Goal: Task Accomplishment & Management: Manage account settings

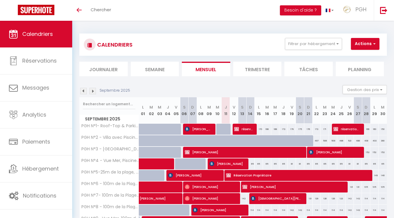
scroll to position [180, 0]
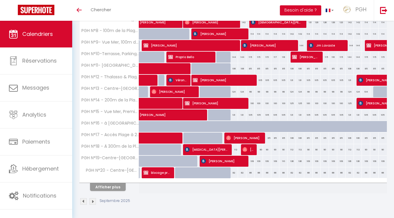
click at [117, 183] on button "Afficher plus" at bounding box center [108, 187] width 36 height 8
select select
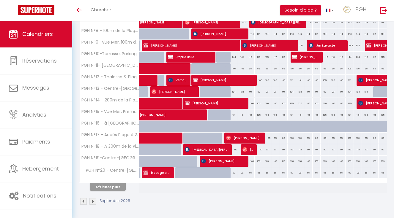
select select
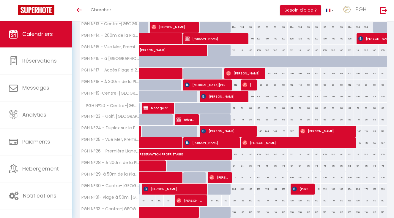
scroll to position [242, 0]
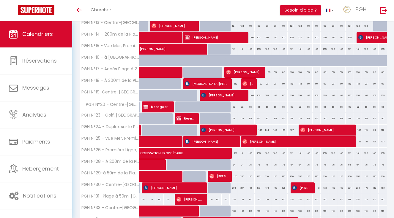
click at [211, 175] on img at bounding box center [211, 176] width 5 height 5
select select "OK"
select select "0"
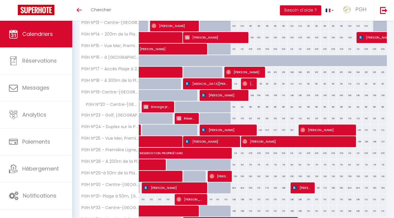
select select "1"
select select
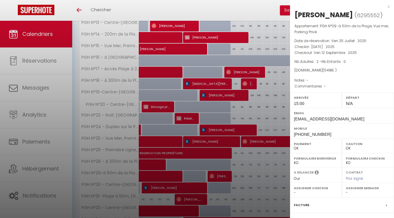
click at [111, 154] on div at bounding box center [197, 109] width 394 height 218
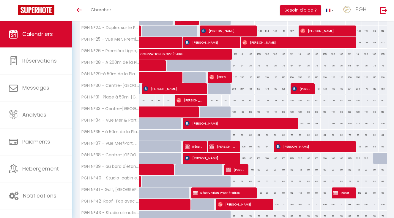
scroll to position [412, 0]
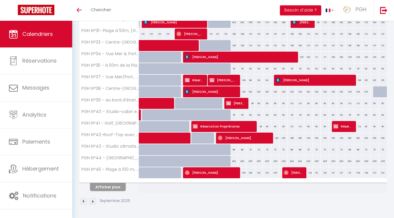
click at [108, 184] on button "Afficher plus" at bounding box center [108, 187] width 36 height 8
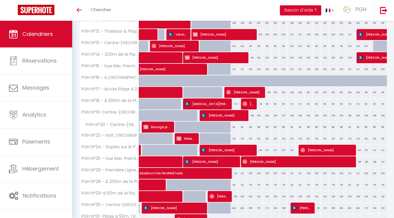
scroll to position [221, 0]
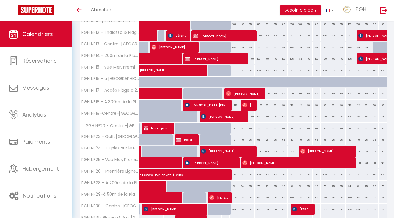
click at [283, 164] on span "[PERSON_NAME]" at bounding box center [295, 162] width 107 height 11
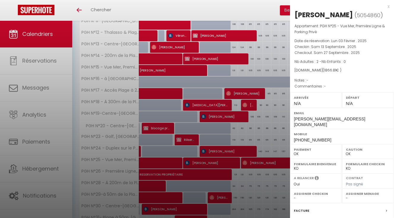
scroll to position [63, 0]
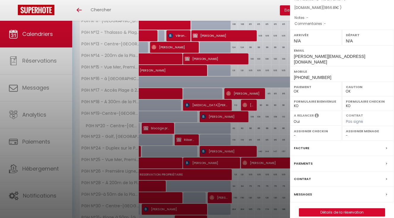
click at [340, 209] on link "Détails de la réservation" at bounding box center [342, 213] width 86 height 8
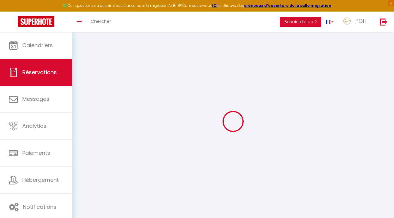
type input "Stephane"
type input "Bujoc"
type input "[PERSON_NAME][EMAIL_ADDRESS][DOMAIN_NAME]"
type input "[PHONE_NUMBER]"
select select
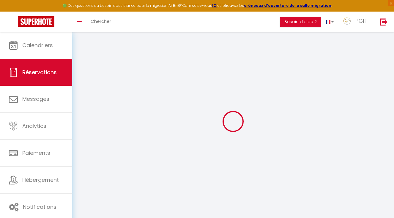
type input "62.88"
select select "29405"
select select "1"
select select
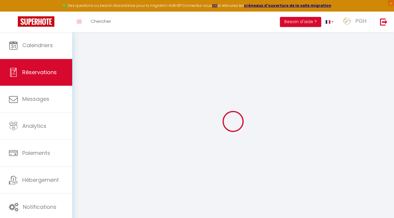
type input "2"
select select "12"
select select
type input "1666.8"
checkbox input "false"
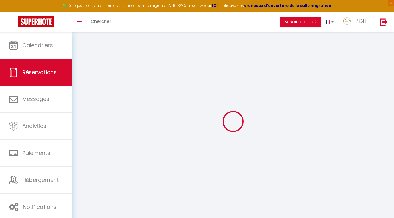
type input "0"
select select "1"
type input "50"
type input "20"
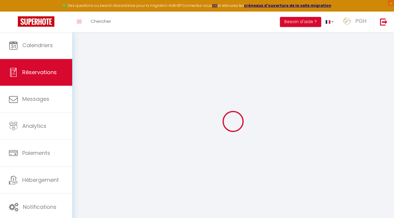
select select
select select "15"
checkbox input "false"
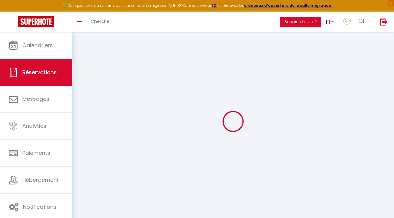
select select
checkbox input "false"
select select
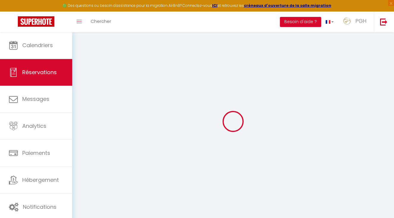
select select
checkbox input "false"
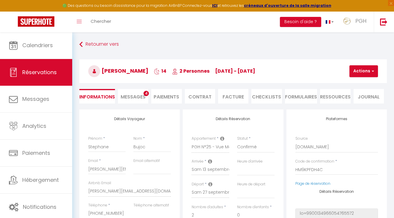
select select
type input "80"
type input "120.01"
select select
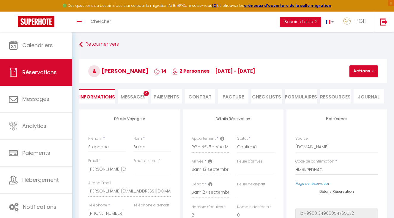
checkbox input "false"
select select
checkbox input "false"
select select
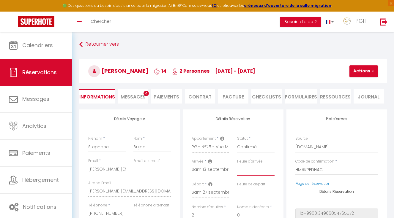
select select "16:00"
select select
checkbox input "false"
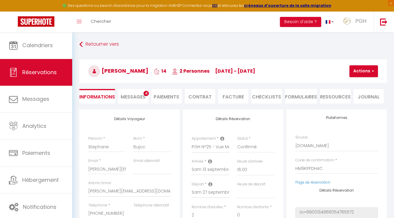
click at [345, 69] on h3 "[PERSON_NAME] 14 2 Personnes [DATE] - [DATE]" at bounding box center [233, 71] width 308 height 24
click at [384, 74] on h3 "[PERSON_NAME] 14 2 Personnes [DATE] - [DATE]" at bounding box center [233, 71] width 308 height 24
click at [357, 73] on button "Actions" at bounding box center [363, 71] width 29 height 12
click at [364, 86] on link "Enregistrer" at bounding box center [368, 85] width 47 height 8
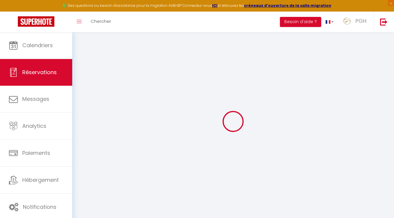
select select "not_cancelled"
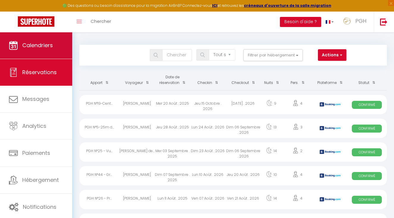
click at [48, 53] on link "Calendriers" at bounding box center [36, 45] width 72 height 27
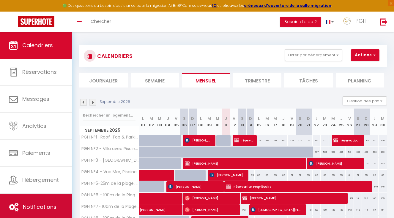
click at [59, 203] on link "Notifications" at bounding box center [36, 207] width 72 height 27
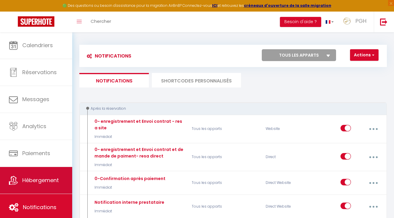
click at [35, 180] on span "Hébergement" at bounding box center [40, 180] width 37 height 7
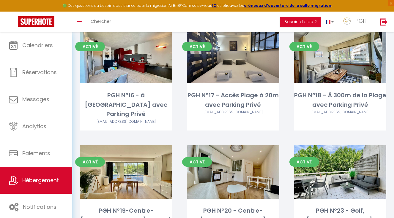
scroll to position [734, 0]
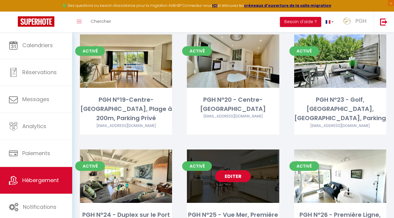
click at [231, 171] on link "Editer" at bounding box center [233, 177] width 36 height 12
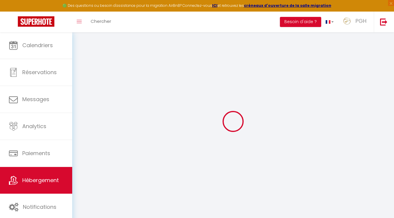
select select
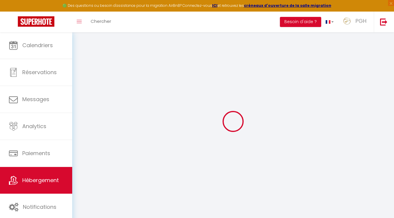
select select
checkbox input "false"
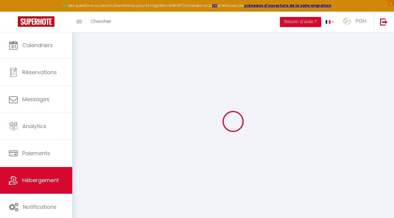
select select
type input "PGH N°25 - Vue Mer, Première Ligne & Parking Privé"
type input "[PERSON_NAME]"
type input "Rossignol"
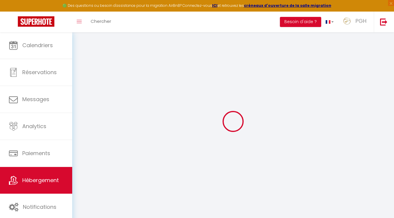
type input "[STREET_ADDRESS][PERSON_NAME]"
type input "098018"
type input "Singapour"
select select "5"
select select "4"
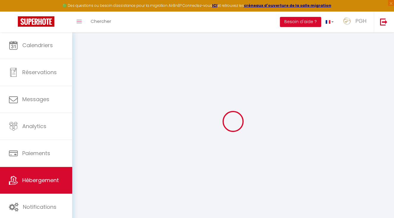
type input "110"
type input "5"
type input "100"
type input "2.30"
type input "400"
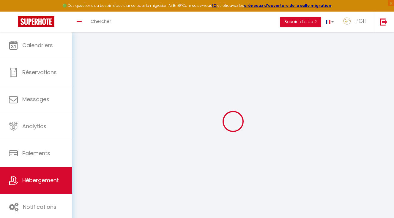
select select
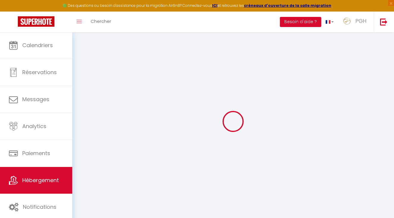
select select
type input "[STREET_ADDRESS]"
type input "34280"
type input "La Grande-Motte"
type input "[EMAIL_ADDRESS][DOMAIN_NAME]"
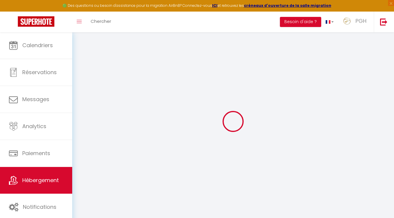
select select "5717"
checkbox input "false"
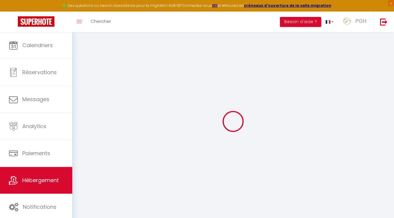
type input "50"
type input "20"
type input "50"
type input "0"
select select
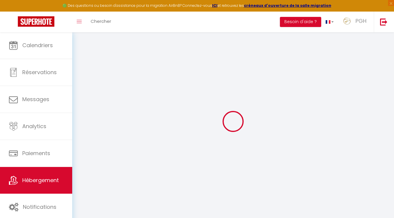
select select
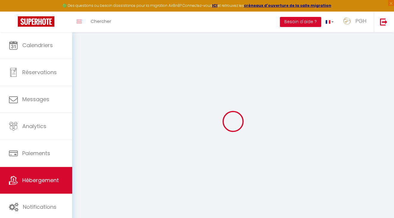
checkbox input "false"
select select
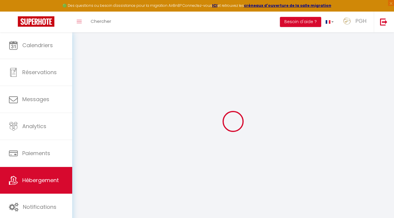
select select
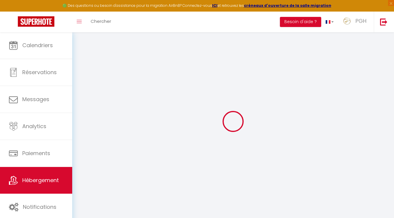
checkbox input "false"
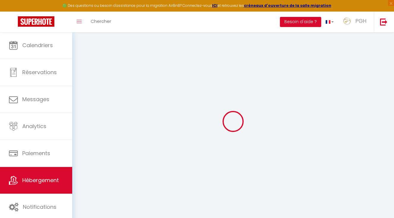
checkbox input "false"
select select "16:00"
select select "19:00"
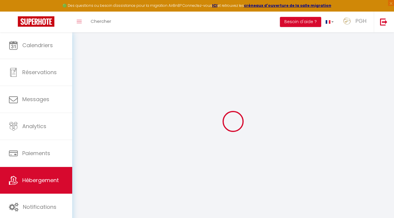
select select "10:00"
select select "15"
select select "12:00"
checkbox input "false"
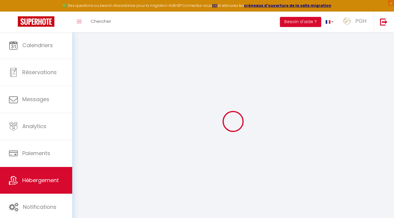
checkbox input "false"
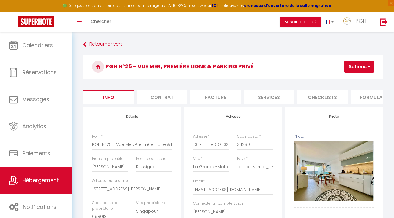
checkbox input "false"
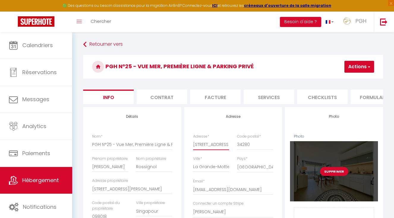
type input "[STREET_ADDRESS]"
checkbox input "false"
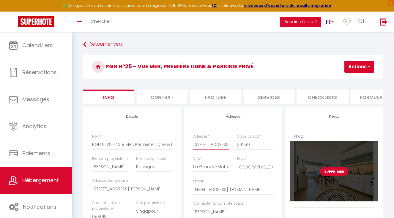
type input "[STREET_ADDRESS]"
checkbox input "false"
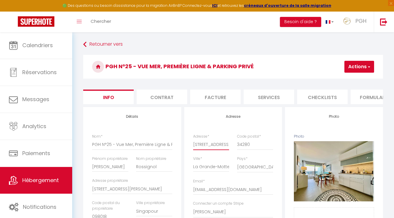
type input "[STREET_ADDRESS]"
click at [349, 64] on button "Actions" at bounding box center [359, 67] width 30 height 12
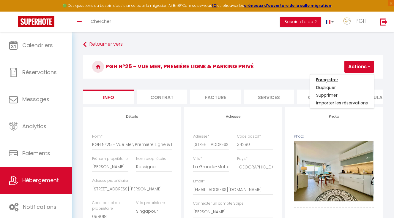
click at [336, 81] on input "Enregistrer" at bounding box center [327, 80] width 22 height 6
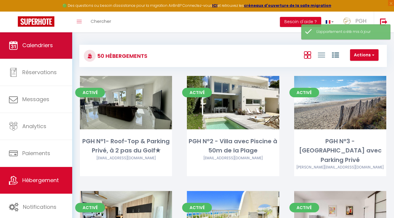
click at [37, 44] on span "Calendriers" at bounding box center [37, 45] width 31 height 7
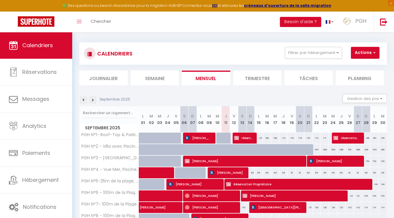
scroll to position [4, 0]
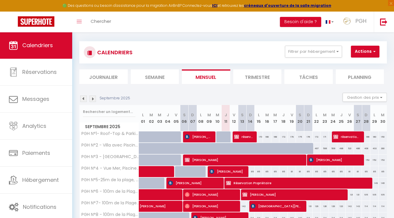
click at [242, 172] on span "[PERSON_NAME]" at bounding box center [226, 171] width 35 height 11
select select "OK"
select select "0"
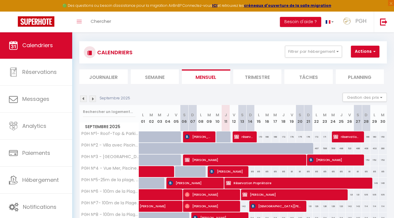
select select "1"
select select
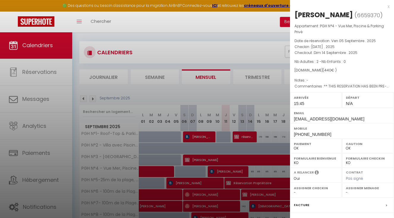
click at [384, 7] on div "x" at bounding box center [340, 6] width 100 height 7
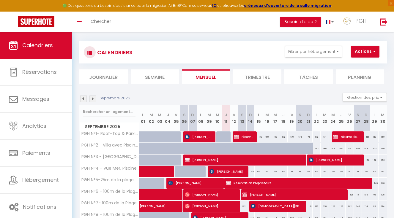
click at [239, 170] on span "[PERSON_NAME]" at bounding box center [226, 171] width 35 height 11
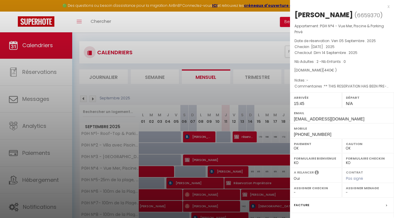
click at [385, 5] on div "x" at bounding box center [340, 6] width 100 height 7
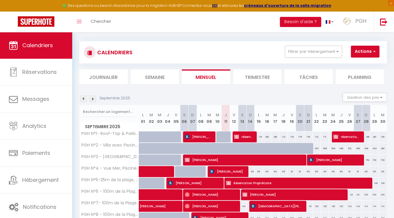
scroll to position [0, 0]
